Goal: Information Seeking & Learning: Learn about a topic

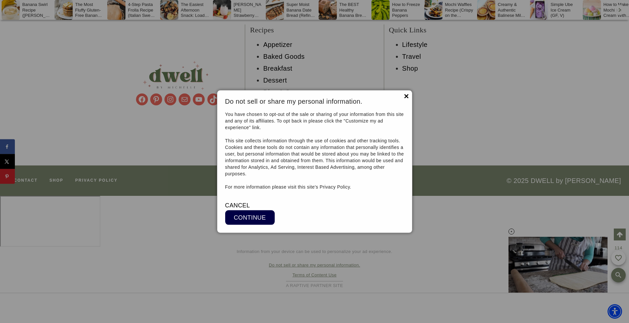
scroll to position [6621, 0]
